Goal: Navigation & Orientation: Find specific page/section

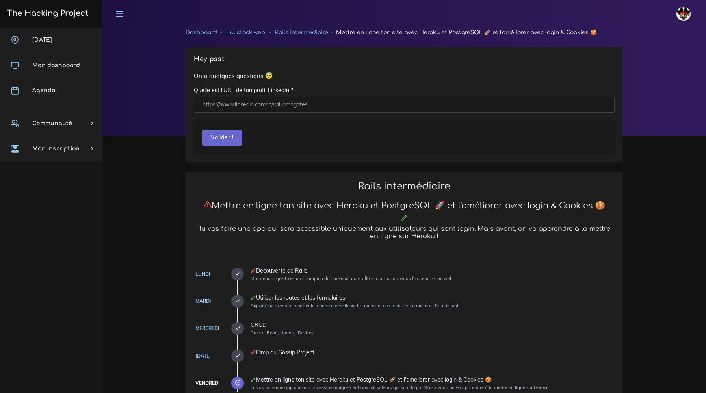
scroll to position [472, 0]
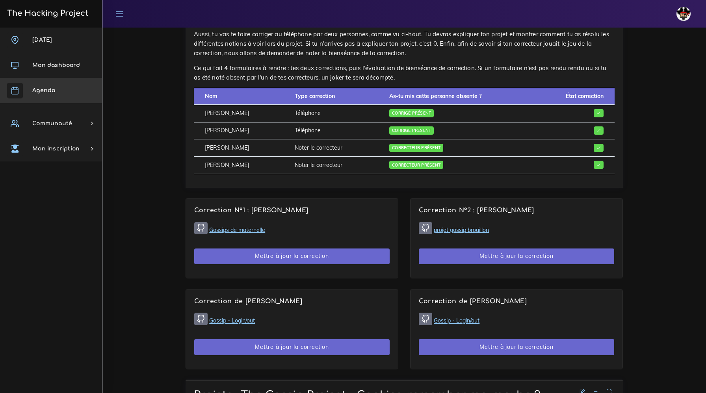
click at [58, 95] on link "Agenda" at bounding box center [51, 90] width 102 height 25
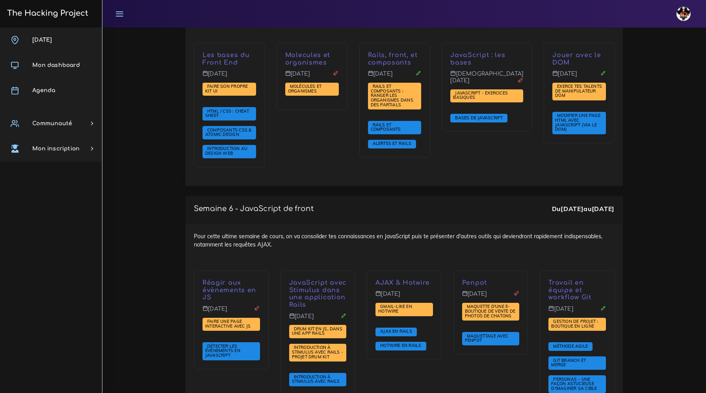
scroll to position [2183, 0]
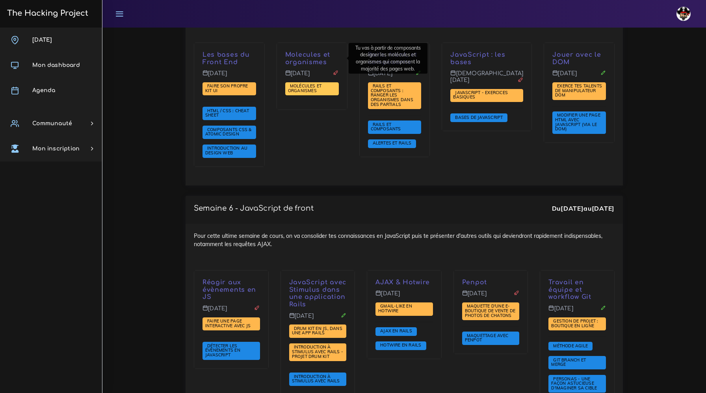
click at [315, 83] on span "Molécules et organismes" at bounding box center [305, 88] width 34 height 10
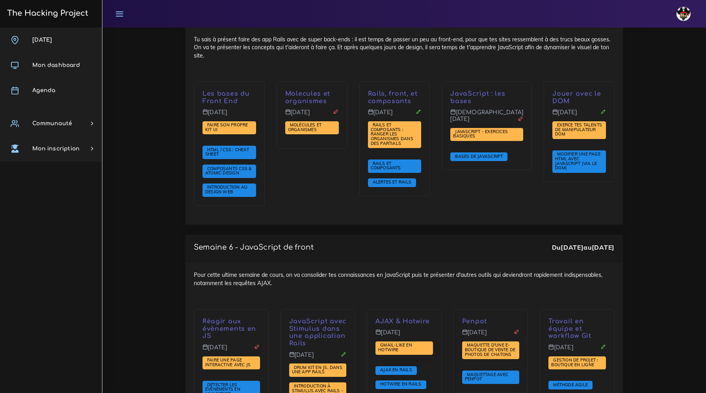
scroll to position [2139, 0]
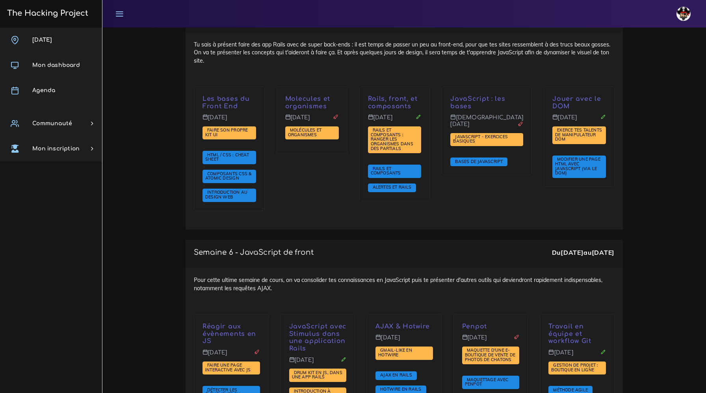
drag, startPoint x: 190, startPoint y: 49, endPoint x: 349, endPoint y: 146, distance: 185.9
click at [349, 146] on div "Tu sais à présent faire des app Rails avec de super back-ends : il est temps de…" at bounding box center [405, 131] width 438 height 198
click at [349, 146] on div "Molecules et organismes Mardi 21 oct. Molécules et organismes" at bounding box center [312, 154] width 83 height 135
